Goal: Information Seeking & Learning: Find specific page/section

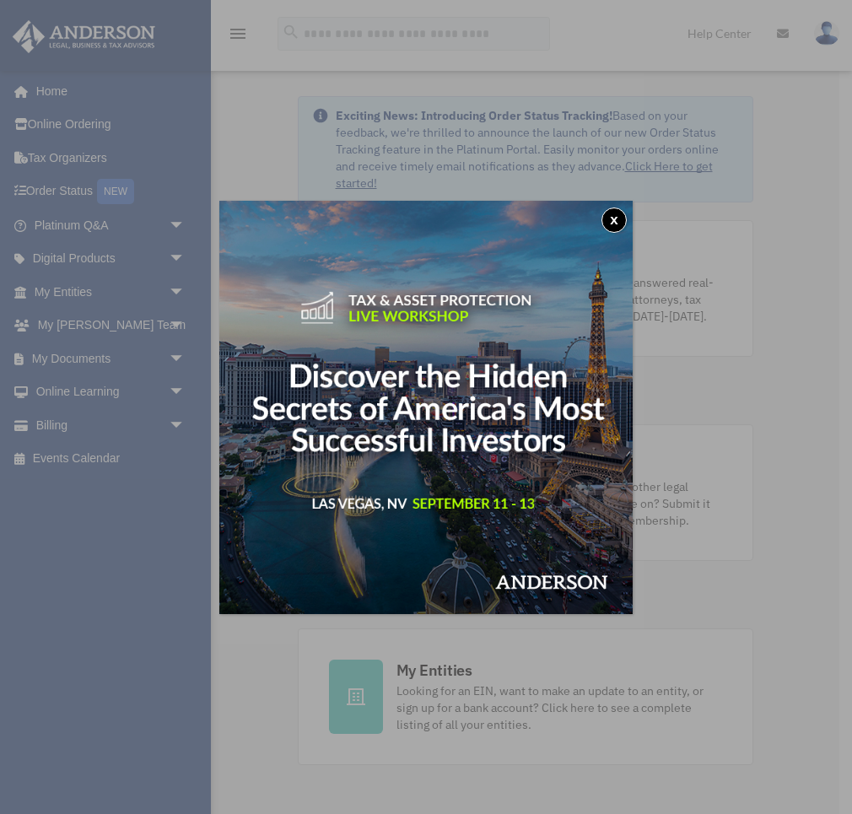
click at [608, 213] on button "x" at bounding box center [613, 220] width 25 height 25
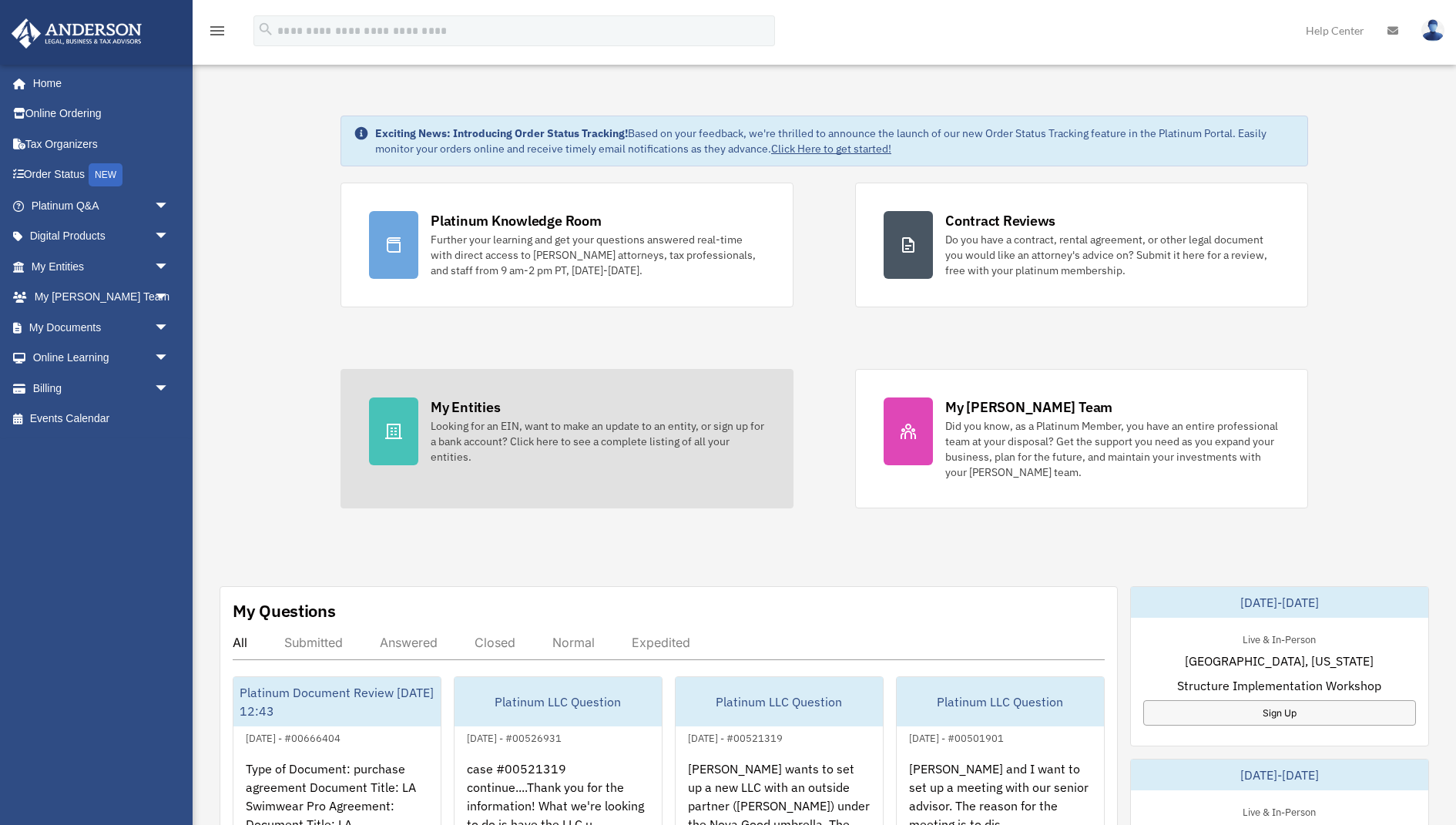
click at [476, 425] on div "Looking for an EIN, want to make an update to an entity, or sign up for a bank …" at bounding box center [598, 441] width 334 height 47
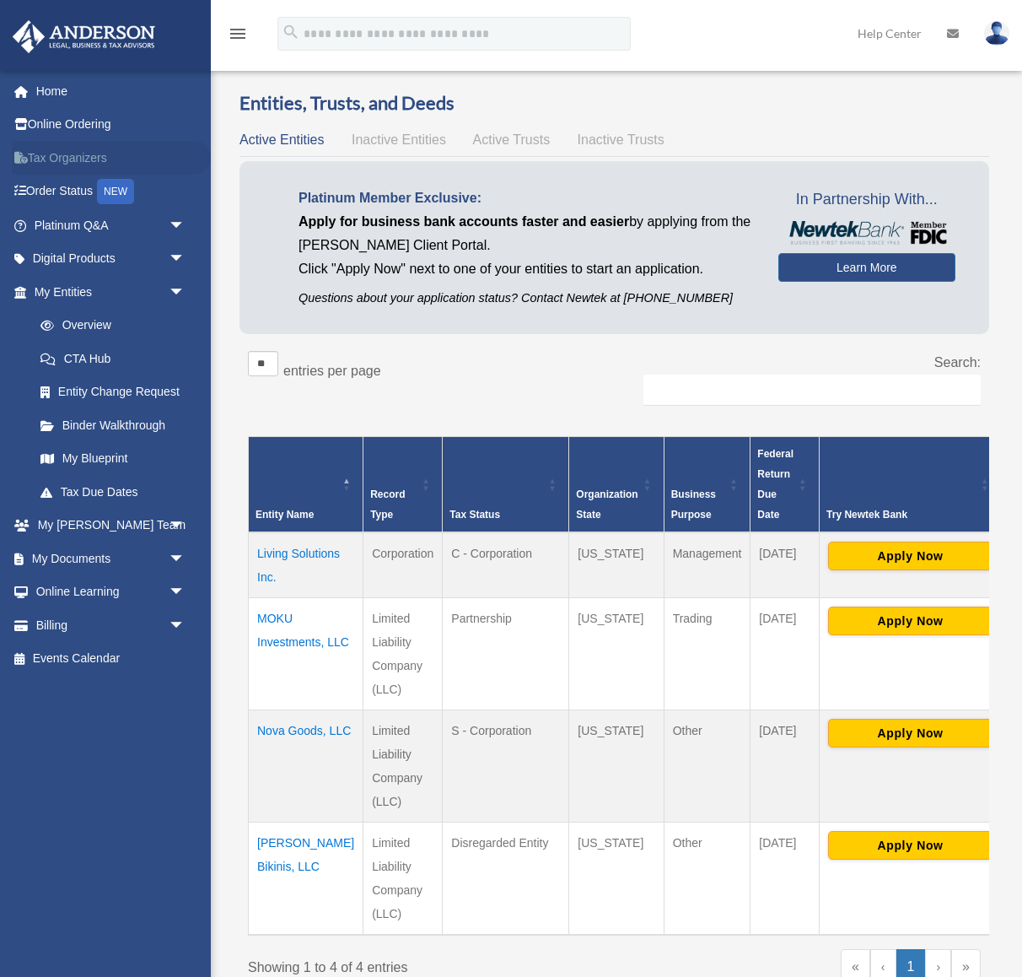
click at [73, 158] on link "Tax Organizers" at bounding box center [111, 158] width 199 height 34
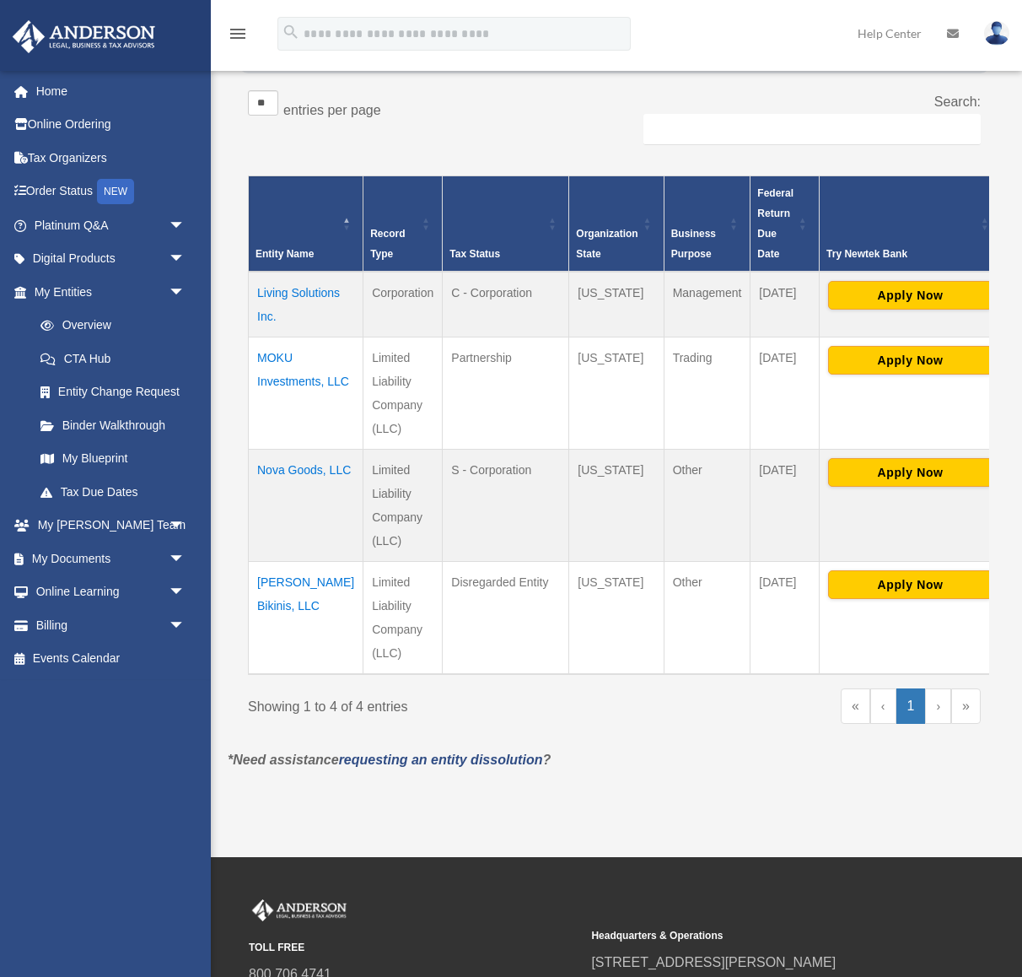
scroll to position [261, 0]
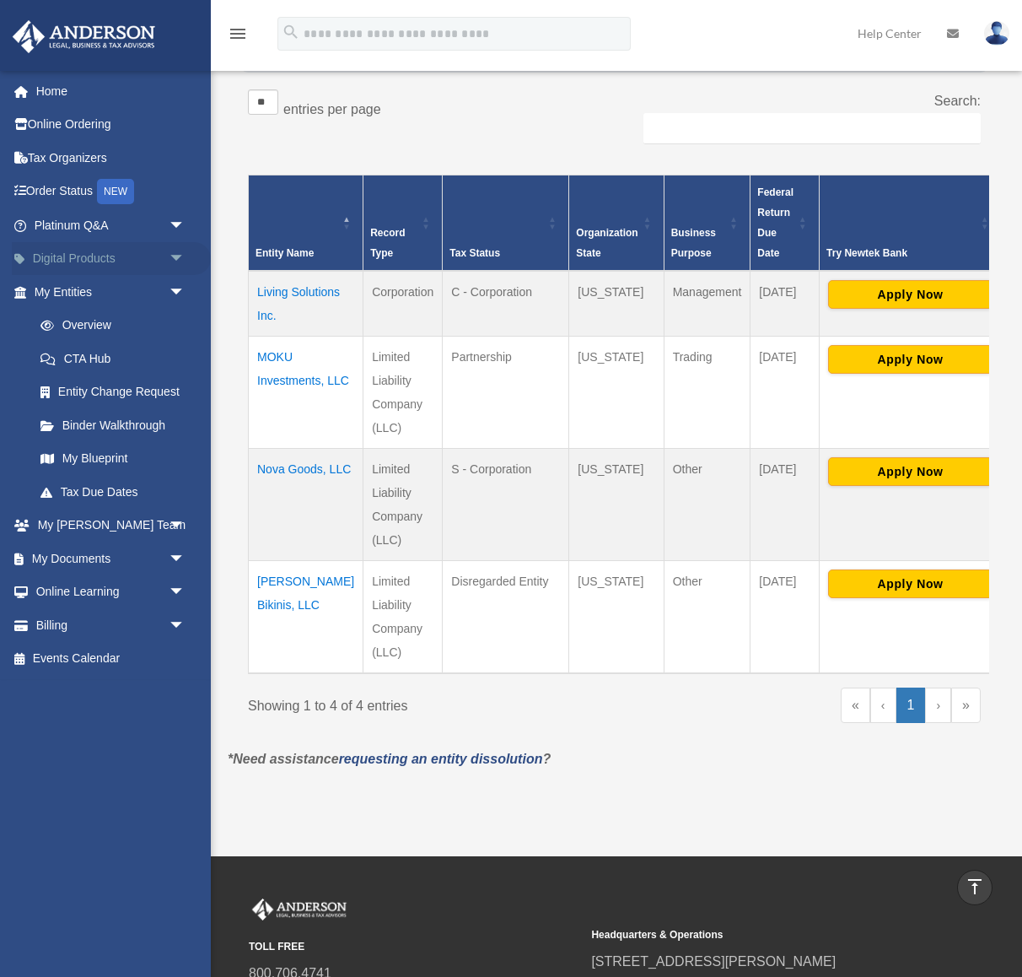
click at [175, 259] on span "arrow_drop_down" at bounding box center [186, 259] width 34 height 35
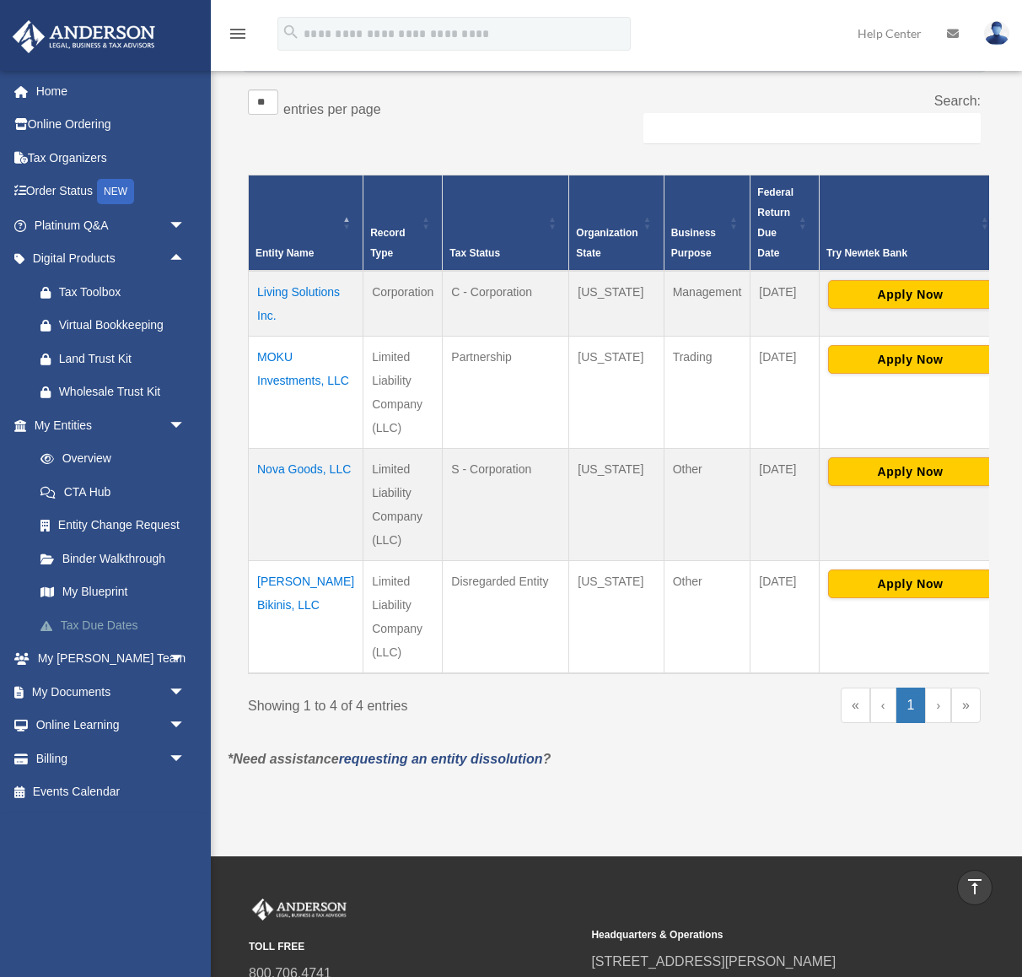
click at [116, 626] on link "Tax Due Dates" at bounding box center [117, 625] width 187 height 34
